Goal: Transaction & Acquisition: Download file/media

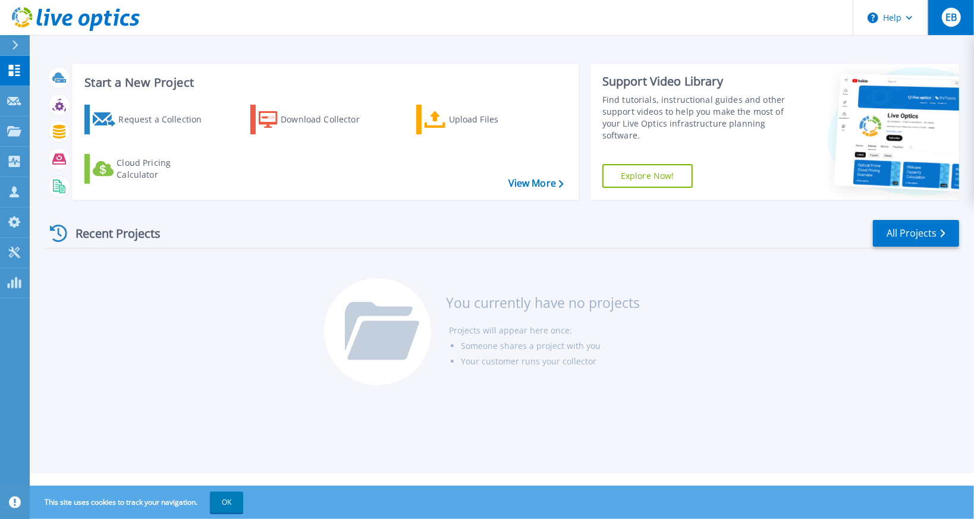
click at [944, 28] on button "EB" at bounding box center [951, 17] width 46 height 35
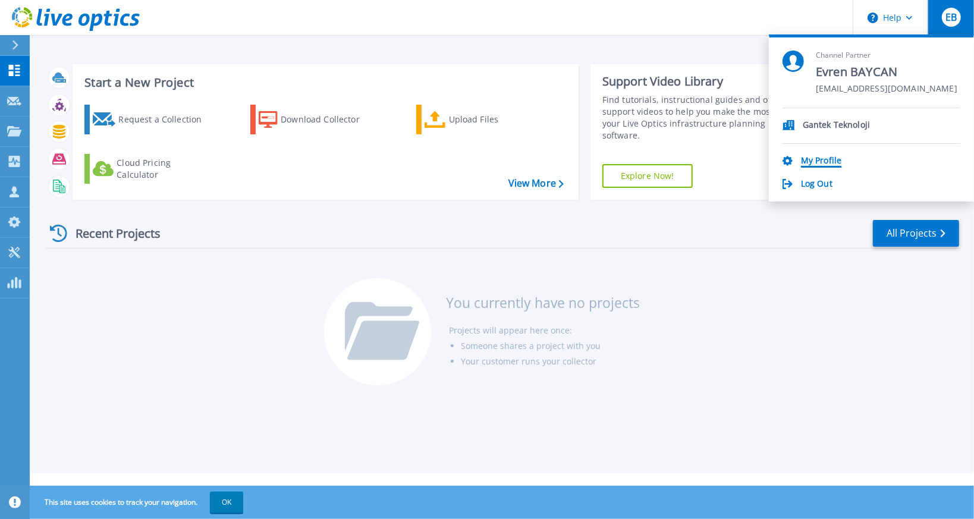
click at [815, 164] on link "My Profile" at bounding box center [821, 161] width 40 height 11
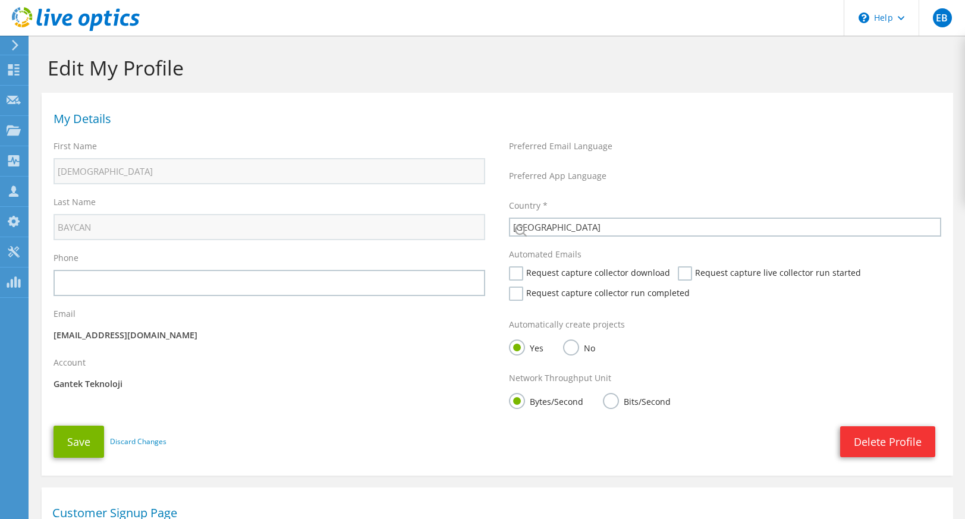
select select "217"
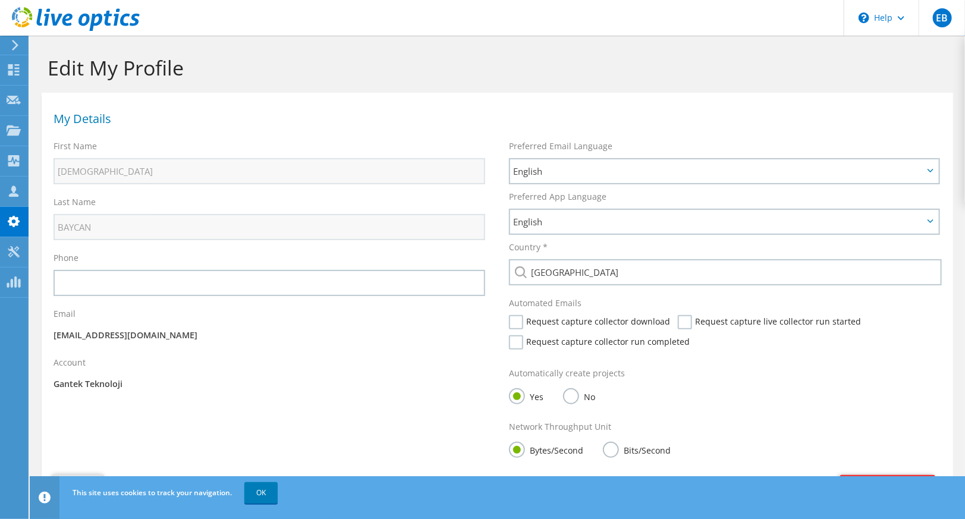
click at [17, 42] on icon at bounding box center [15, 45] width 9 height 11
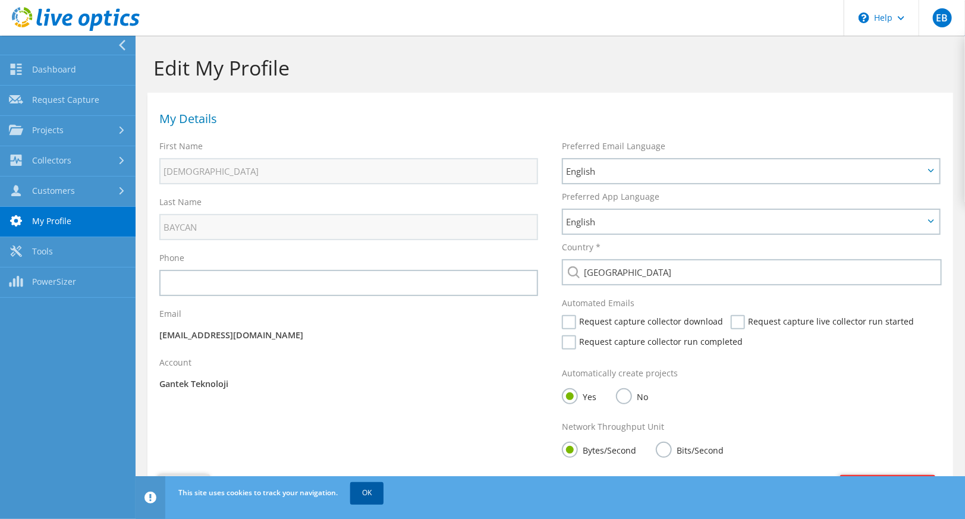
click at [379, 497] on link "OK" at bounding box center [366, 492] width 33 height 21
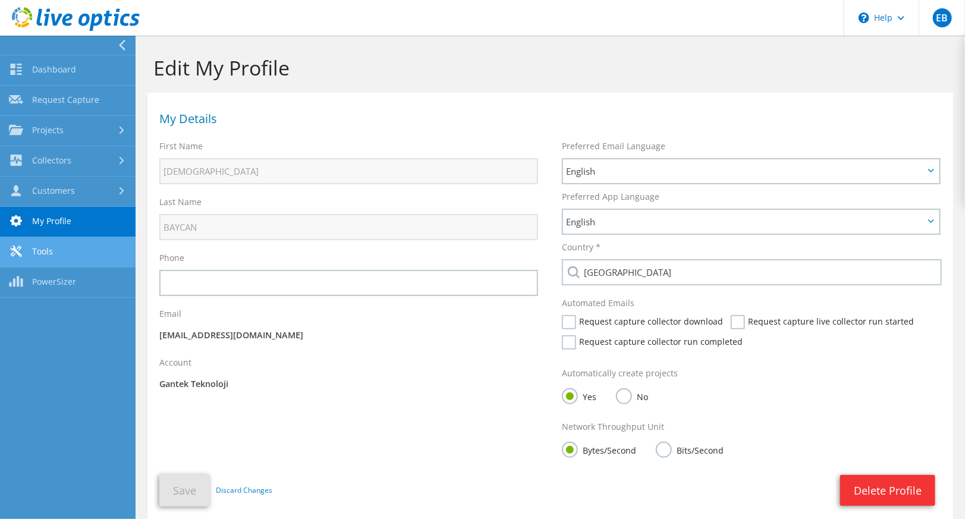
click at [31, 252] on link "Tools" at bounding box center [68, 252] width 136 height 30
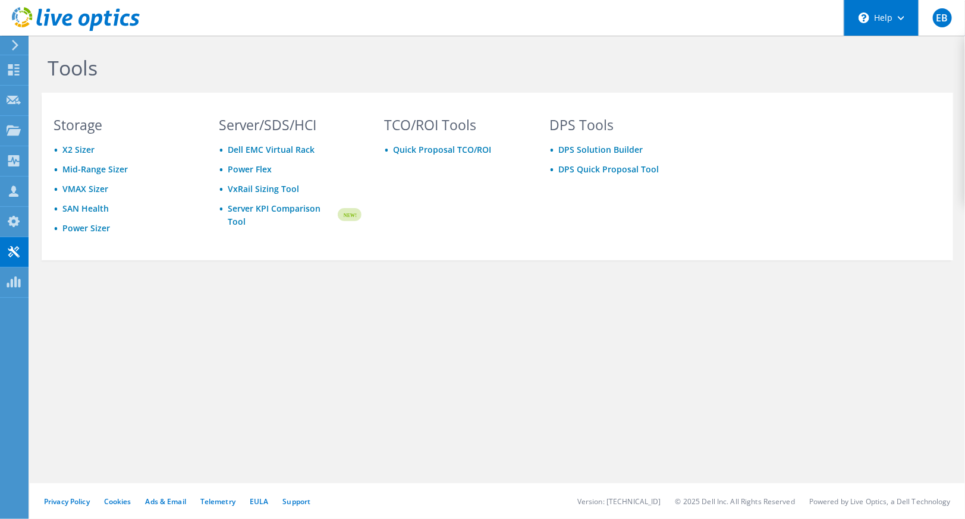
click at [912, 23] on div "\n Help" at bounding box center [881, 18] width 75 height 36
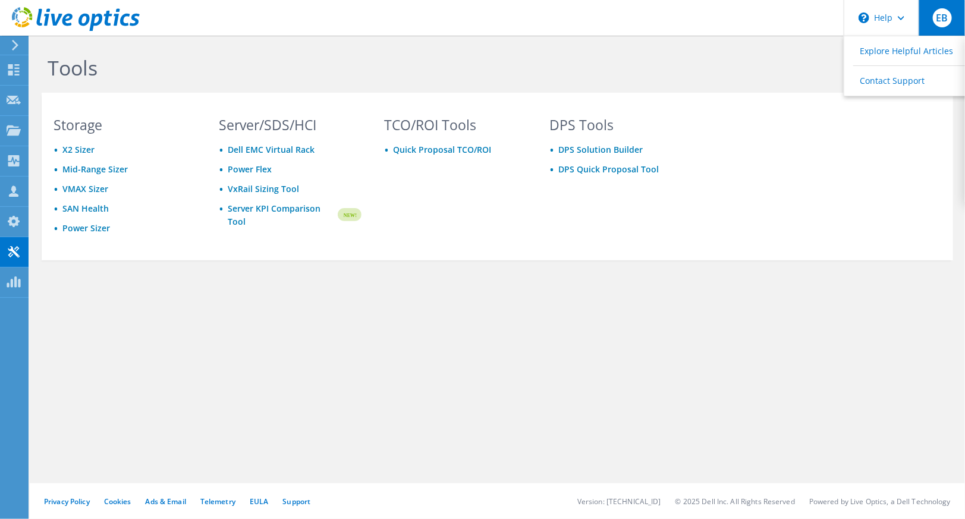
click at [940, 20] on span "EB" at bounding box center [942, 17] width 19 height 19
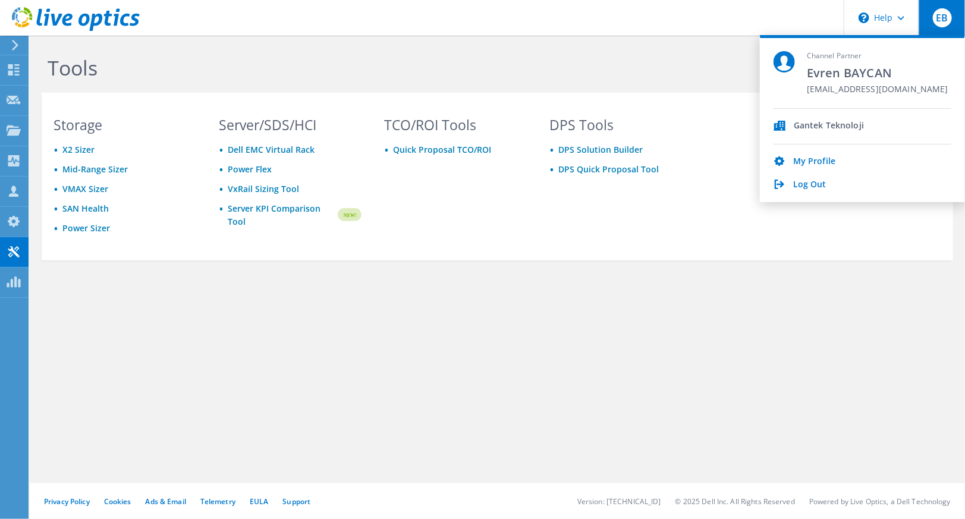
click at [790, 178] on div "My Profile Log Out" at bounding box center [863, 168] width 178 height 46
click at [790, 183] on div "Log Out" at bounding box center [863, 185] width 178 height 11
click at [805, 184] on link "Log Out" at bounding box center [809, 185] width 33 height 11
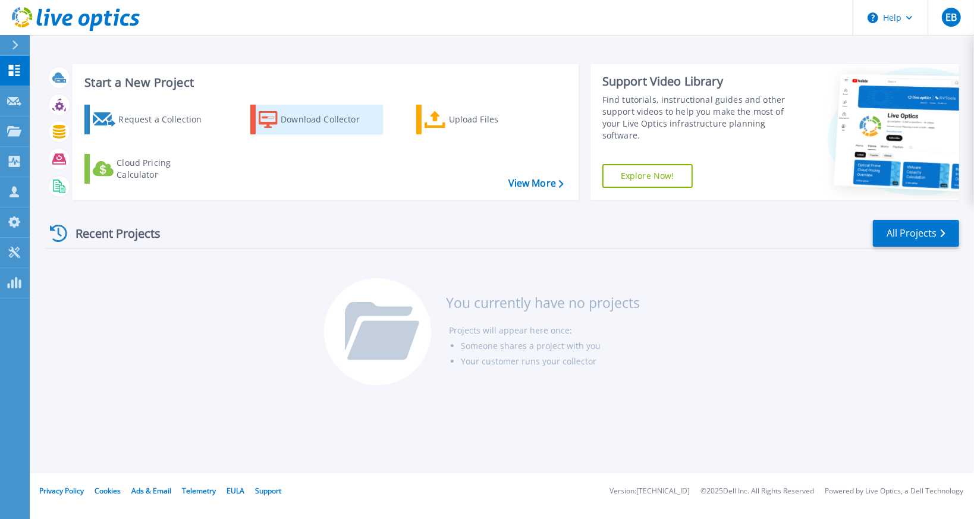
click at [283, 113] on div "Download Collector" at bounding box center [328, 120] width 95 height 24
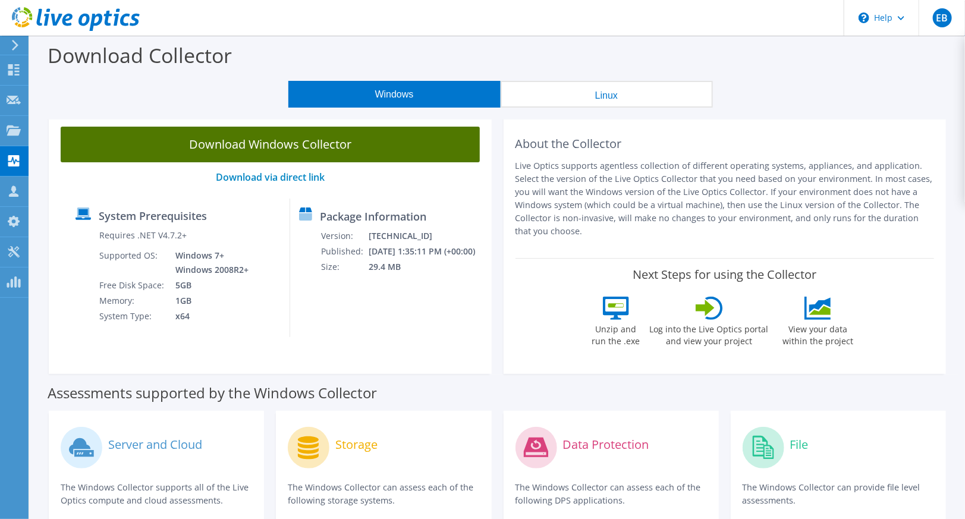
click at [423, 153] on link "Download Windows Collector" at bounding box center [270, 145] width 419 height 36
click at [314, 143] on link "Download Windows Collector" at bounding box center [270, 145] width 419 height 36
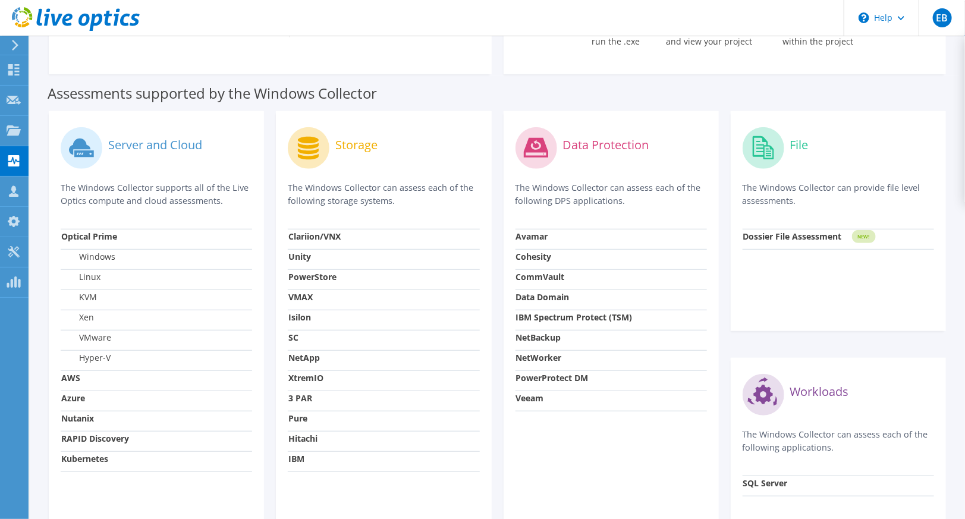
scroll to position [299, 0]
